Goal: Check status

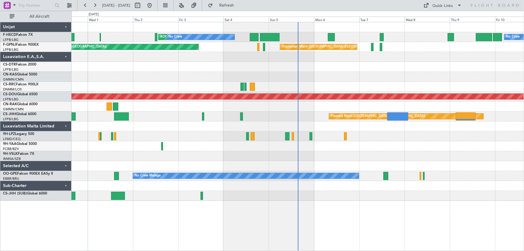
click at [196, 61] on div at bounding box center [297, 57] width 453 height 10
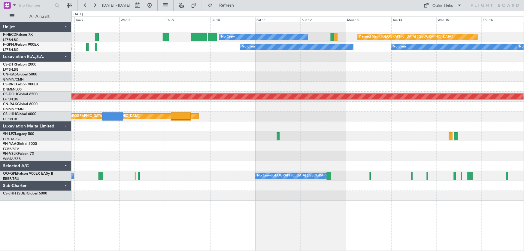
click at [181, 74] on div "No Crew Planned Maint Paris (Le Bourget) Unplanned Maint Paris (Le Bourget) No …" at bounding box center [297, 111] width 453 height 178
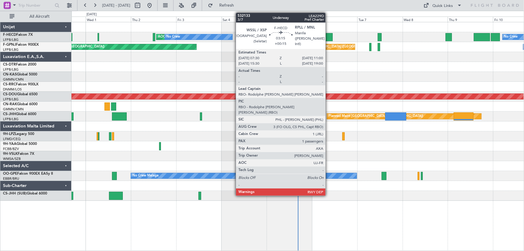
click at [328, 38] on div at bounding box center [329, 37] width 7 height 8
